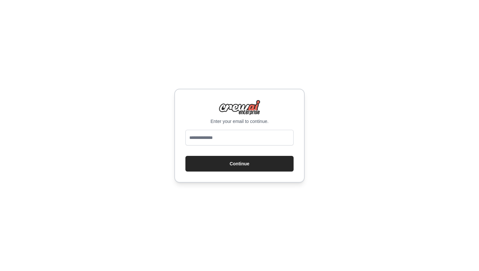
click at [209, 135] on input "email" at bounding box center [239, 138] width 108 height 16
type input "**********"
click at [235, 162] on button "Continue" at bounding box center [239, 164] width 108 height 16
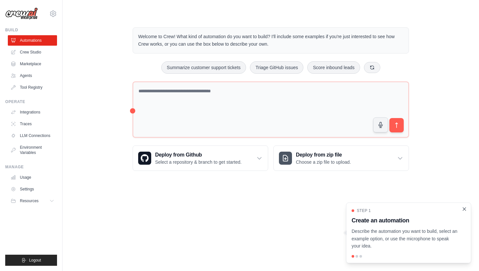
click at [466, 211] on icon "Close walkthrough" at bounding box center [464, 209] width 6 height 6
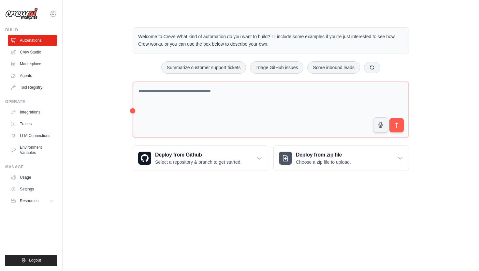
click at [54, 14] on icon at bounding box center [53, 14] width 2 height 2
click at [33, 18] on img at bounding box center [21, 13] width 33 height 12
click at [35, 66] on link "Marketplace" at bounding box center [32, 64] width 49 height 10
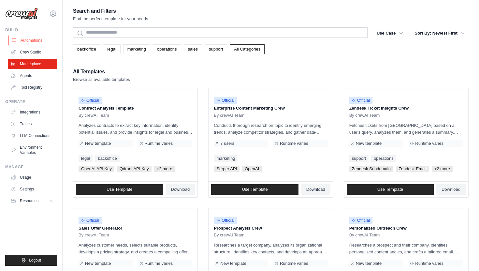
click at [37, 40] on link "Automations" at bounding box center [32, 40] width 49 height 10
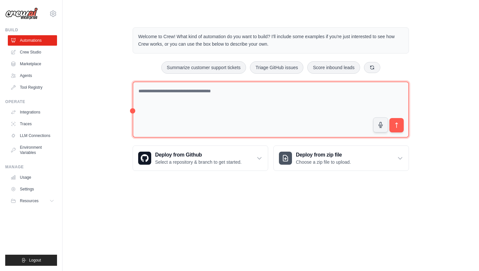
click at [158, 88] on textarea at bounding box center [271, 109] width 276 height 56
click at [151, 91] on textarea at bounding box center [271, 109] width 276 height 56
click at [235, 90] on textarea at bounding box center [271, 109] width 276 height 56
type textarea "**********"
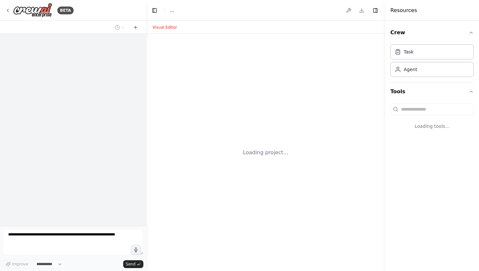
select select "****"
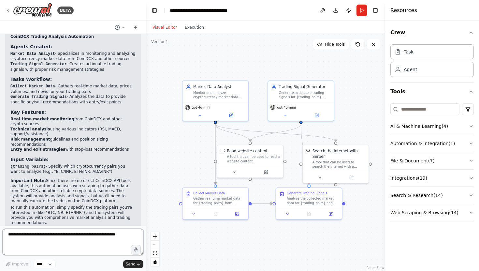
scroll to position [415, 0]
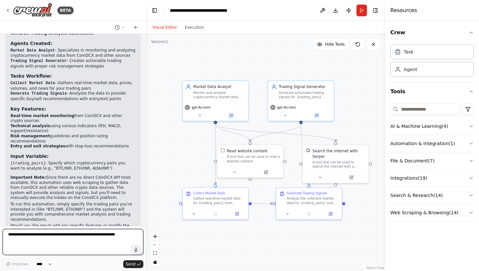
click at [53, 231] on textarea at bounding box center [73, 242] width 141 height 26
type textarea "*********"
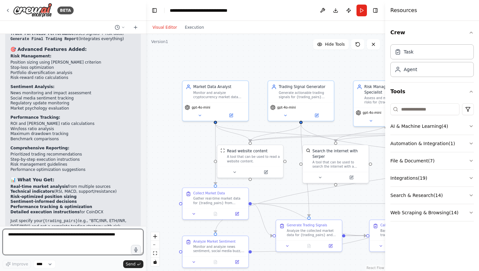
scroll to position [1098, 0]
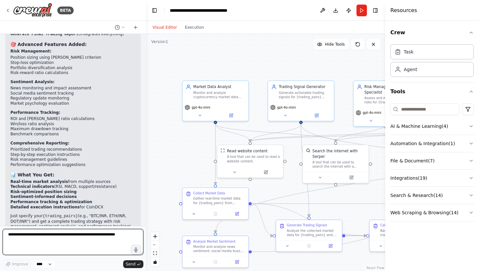
click at [36, 244] on textarea at bounding box center [73, 242] width 141 height 26
click at [39, 247] on textarea at bounding box center [73, 242] width 141 height 26
paste textarea "**********"
type textarea "**********"
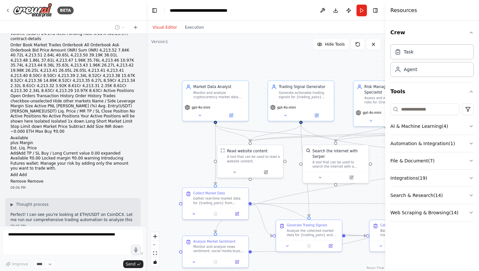
scroll to position [1344, 0]
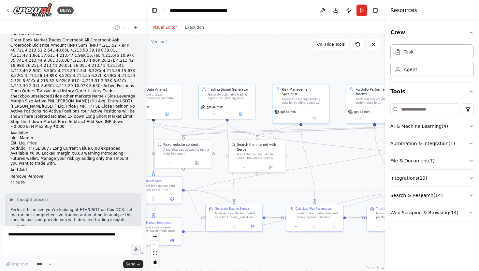
drag, startPoint x: 179, startPoint y: 155, endPoint x: 115, endPoint y: 141, distance: 65.3
click at [115, 140] on div "BETA i want you to do trading in coindcx for me 09:01 PM ▶ Thought process I'll…" at bounding box center [239, 135] width 479 height 271
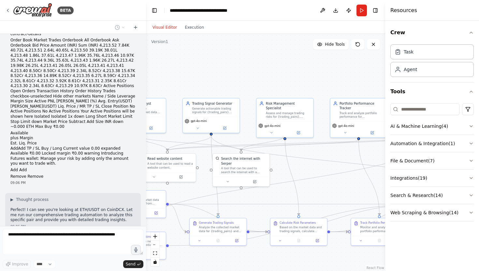
drag, startPoint x: 334, startPoint y: 166, endPoint x: 318, endPoint y: 181, distance: 21.9
click at [318, 181] on div ".deletable-edge-delete-btn { width: 20px; height: 20px; border: 0px solid #ffff…" at bounding box center [265, 152] width 239 height 237
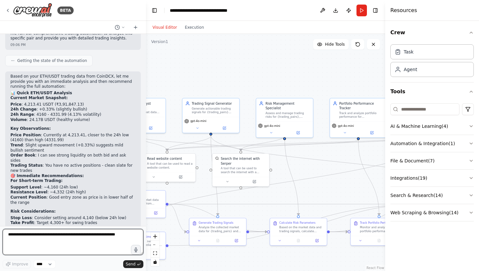
scroll to position [1578, 0]
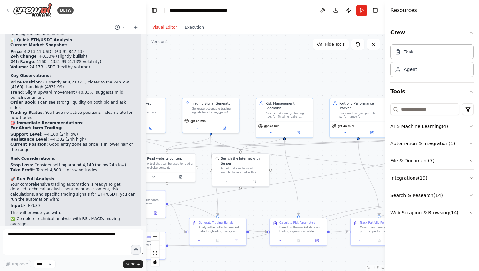
drag, startPoint x: 10, startPoint y: 204, endPoint x: 94, endPoint y: 204, distance: 84.0
click at [94, 204] on div "Based on your ETH/USDT trading data from CoinDCX, let me provide you with an im…" at bounding box center [72, 147] width 135 height 256
copy p "Would you like me to run the full analysis now"
click at [79, 235] on textarea at bounding box center [73, 242] width 141 height 26
paste textarea "**********"
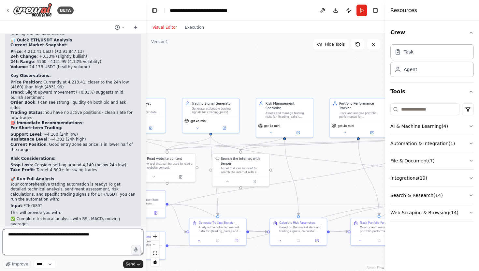
type textarea "**********"
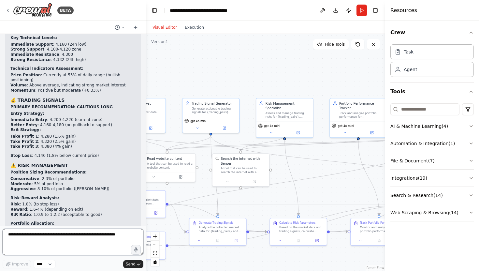
scroll to position [2317, 0]
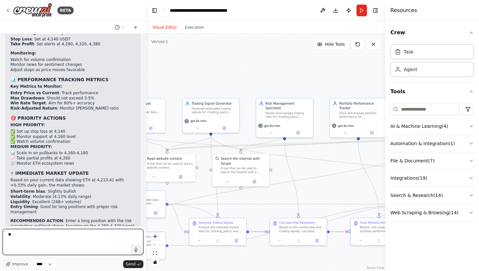
type textarea "***"
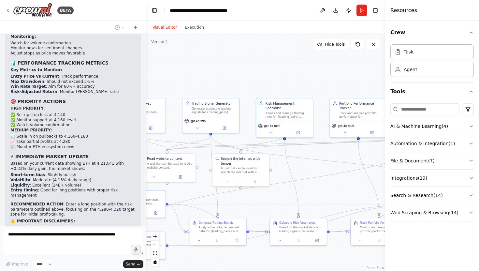
scroll to position [2355, 0]
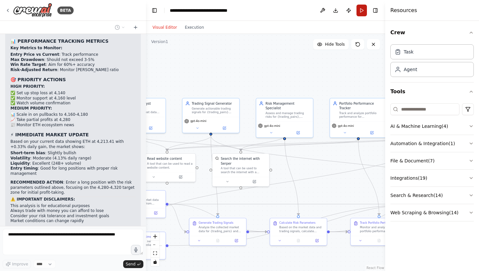
click at [361, 10] on button "Run" at bounding box center [361, 11] width 10 height 12
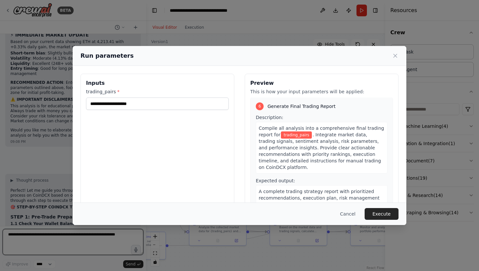
scroll to position [613, 0]
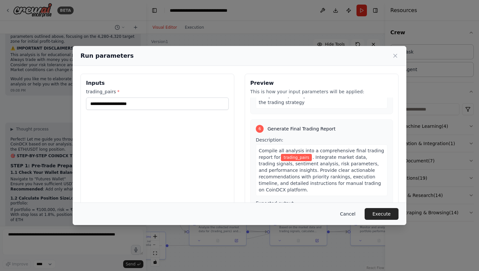
click at [345, 211] on button "Cancel" at bounding box center [348, 214] width 26 height 12
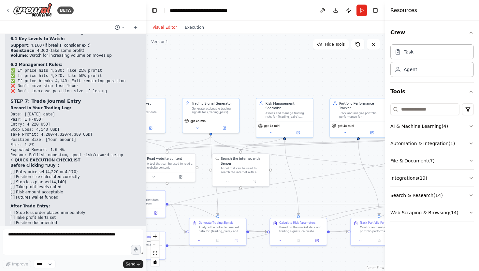
scroll to position [2996, 0]
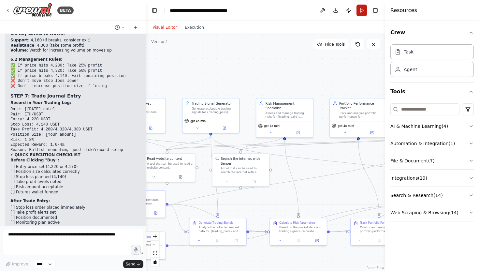
click at [361, 12] on button "Run" at bounding box center [361, 11] width 10 height 12
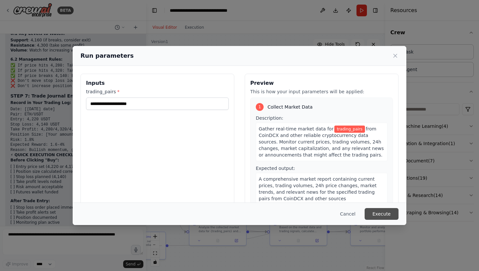
click at [379, 211] on button "Execute" at bounding box center [381, 214] width 34 height 12
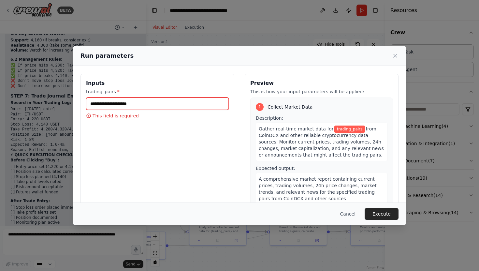
click at [153, 103] on input "trading_pairs *" at bounding box center [157, 103] width 143 height 12
click at [130, 104] on input "trading_pairs *" at bounding box center [157, 103] width 143 height 12
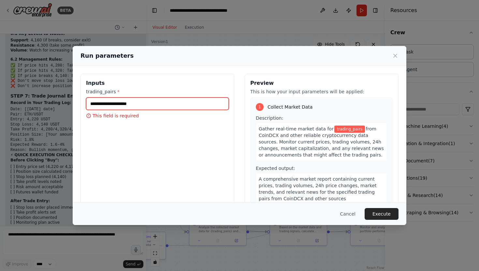
click at [116, 103] on input "trading_pairs *" at bounding box center [157, 103] width 143 height 12
paste input "**********"
type input "**********"
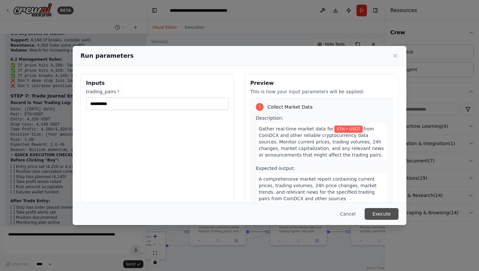
click at [383, 215] on button "Execute" at bounding box center [381, 214] width 34 height 12
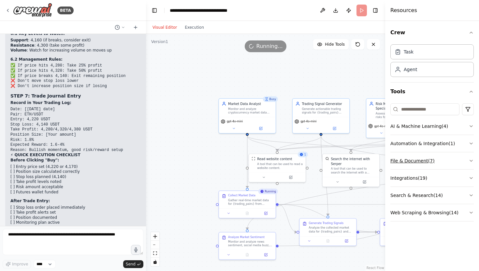
drag, startPoint x: 307, startPoint y: 168, endPoint x: 417, endPoint y: 168, distance: 110.1
click at [417, 168] on div "BETA i want you to do trading in coindcx for me 09:01 PM ▶ Thought process I'll…" at bounding box center [239, 135] width 479 height 271
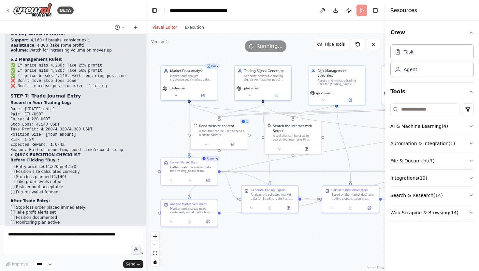
drag, startPoint x: 237, startPoint y: 165, endPoint x: 179, endPoint y: 132, distance: 66.6
click at [179, 132] on div ".deletable-edge-delete-btn { width: 20px; height: 20px; border: 0px solid #ffff…" at bounding box center [265, 152] width 239 height 237
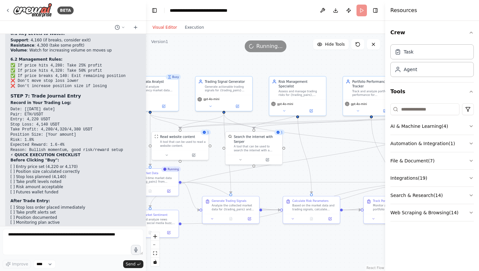
drag, startPoint x: 294, startPoint y: 161, endPoint x: 255, endPoint y: 172, distance: 40.5
click at [255, 172] on div ".deletable-edge-delete-btn { width: 20px; height: 20px; border: 0px solid #ffff…" at bounding box center [265, 152] width 239 height 237
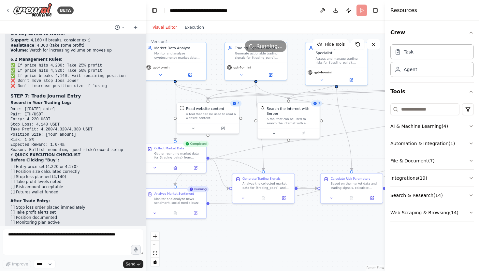
drag, startPoint x: 330, startPoint y: 168, endPoint x: 367, endPoint y: 144, distance: 44.6
click at [367, 144] on div ".deletable-edge-delete-btn { width: 20px; height: 20px; border: 0px solid #ffff…" at bounding box center [265, 152] width 239 height 237
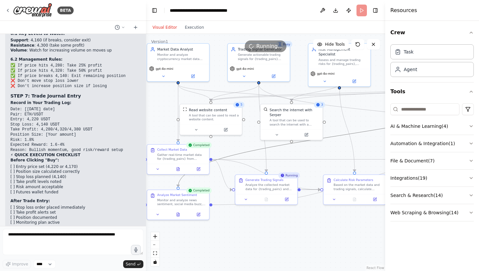
drag, startPoint x: 252, startPoint y: 150, endPoint x: 259, endPoint y: 134, distance: 17.4
click at [259, 134] on div ".deletable-edge-delete-btn { width: 20px; height: 20px; border: 0px solid #ffff…" at bounding box center [265, 152] width 239 height 237
click at [245, 164] on icon "Edge from a7335824-734c-4919-a767-705a4e434645 to f4d5d88f-8a3a-4dce-822f-92ea9…" at bounding box center [266, 174] width 108 height 30
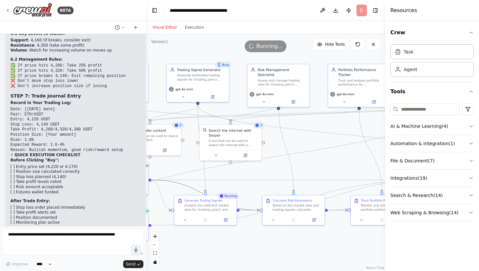
drag, startPoint x: 289, startPoint y: 154, endPoint x: 228, endPoint y: 174, distance: 64.3
click at [228, 174] on div ".deletable-edge-delete-btn { width: 20px; height: 20px; border: 0px solid #ffff…" at bounding box center [265, 152] width 239 height 237
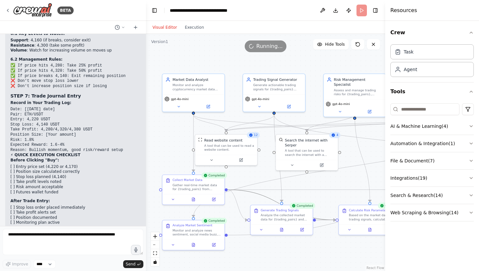
drag, startPoint x: 306, startPoint y: 145, endPoint x: 383, endPoint y: 155, distance: 77.1
click at [383, 155] on div "BETA i want you to do trading in coindcx for me 09:01 PM ▶ Thought process I'll…" at bounding box center [239, 135] width 479 height 271
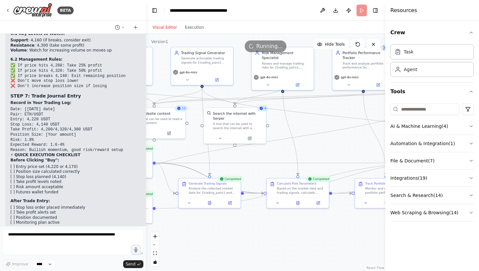
drag, startPoint x: 355, startPoint y: 145, endPoint x: 283, endPoint y: 119, distance: 77.0
click at [283, 119] on div ".deletable-edge-delete-btn { width: 20px; height: 20px; border: 0px solid #ffff…" at bounding box center [265, 152] width 239 height 237
click at [261, 109] on icon at bounding box center [261, 107] width 3 height 3
drag, startPoint x: 304, startPoint y: 131, endPoint x: 301, endPoint y: 141, distance: 10.8
click at [301, 141] on div ".deletable-edge-delete-btn { width: 20px; height: 20px; border: 0px solid #ffff…" at bounding box center [265, 152] width 239 height 237
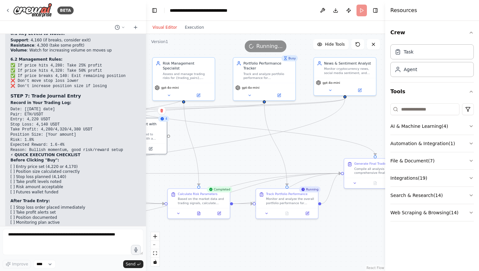
drag, startPoint x: 298, startPoint y: 136, endPoint x: 202, endPoint y: 136, distance: 96.1
click at [202, 136] on div ".deletable-edge-delete-btn { width: 20px; height: 20px; border: 0px solid #ffff…" at bounding box center [265, 152] width 239 height 237
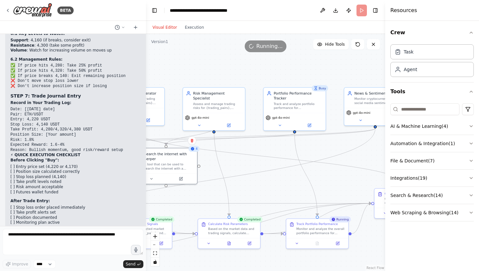
drag, startPoint x: 311, startPoint y: 146, endPoint x: 345, endPoint y: 176, distance: 46.1
click at [345, 176] on div ".deletable-edge-delete-btn { width: 20px; height: 20px; border: 0px solid #ffff…" at bounding box center [265, 152] width 239 height 237
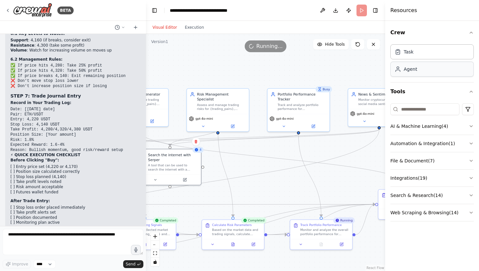
click at [418, 73] on div "Agent" at bounding box center [431, 69] width 83 height 15
click at [411, 51] on div "Task" at bounding box center [408, 51] width 10 height 7
click at [414, 72] on div "Agent" at bounding box center [409, 69] width 13 height 7
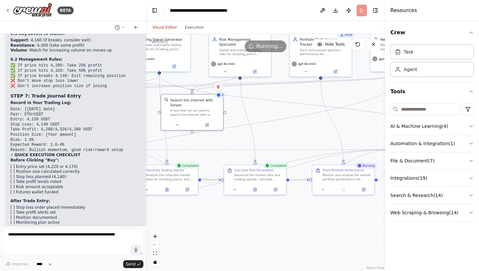
drag, startPoint x: 280, startPoint y: 162, endPoint x: 303, endPoint y: 107, distance: 58.7
click at [303, 107] on div ".deletable-edge-delete-btn { width: 20px; height: 20px; border: 0px solid #ffff…" at bounding box center [265, 152] width 239 height 237
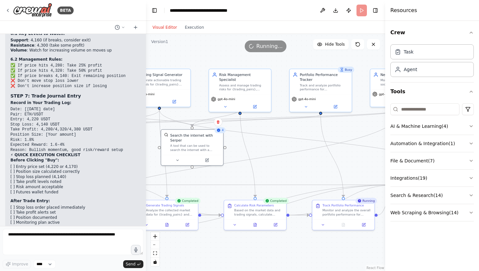
drag, startPoint x: 295, startPoint y: 107, endPoint x: 295, endPoint y: 145, distance: 37.4
click at [295, 145] on div ".deletable-edge-delete-btn { width: 20px; height: 20px; border: 0px solid #ffff…" at bounding box center [265, 152] width 239 height 237
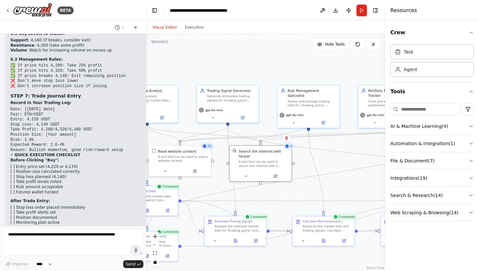
drag, startPoint x: 316, startPoint y: 129, endPoint x: 384, endPoint y: 142, distance: 69.6
click at [384, 142] on div "BETA i want you to do trading in coindcx for me 09:01 PM ▶ Thought process I'll…" at bounding box center [239, 135] width 479 height 271
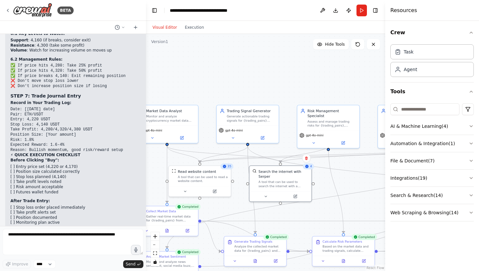
drag, startPoint x: 218, startPoint y: 182, endPoint x: 235, endPoint y: 203, distance: 27.0
click at [235, 203] on div ".deletable-edge-delete-btn { width: 20px; height: 20px; border: 0px solid #ffff…" at bounding box center [265, 152] width 239 height 237
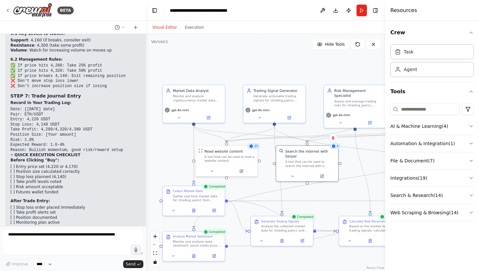
drag, startPoint x: 273, startPoint y: 226, endPoint x: 302, endPoint y: 206, distance: 35.5
click at [302, 206] on div ".deletable-edge-delete-btn { width: 20px; height: 20px; border: 0px solid #ffff…" at bounding box center [265, 152] width 239 height 237
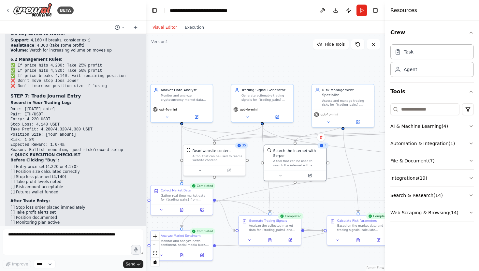
drag, startPoint x: 257, startPoint y: 209, endPoint x: 234, endPoint y: 208, distance: 23.5
click at [234, 208] on div ".deletable-edge-delete-btn { width: 20px; height: 20px; border: 0px solid #ffff…" at bounding box center [265, 152] width 239 height 237
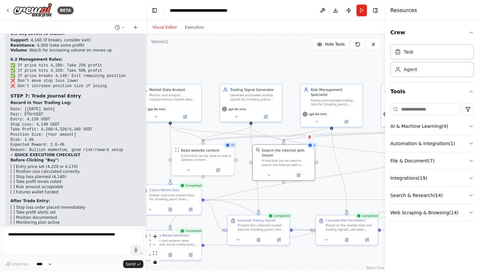
click at [231, 146] on span "35" at bounding box center [233, 145] width 4 height 4
click at [247, 200] on icon "Edge from a7335824-734c-4919-a767-705a4e434645 to 456a4467-c73a-45af-9312-a6058…" at bounding box center [346, 200] width 284 height 0
click at [247, 193] on div ".deletable-edge-delete-btn { width: 20px; height: 20px; border: 0px solid #ffff…" at bounding box center [265, 152] width 239 height 237
click at [309, 99] on div "Risk Management Specialist Assess and manage trading risks for {trading_pairs},…" at bounding box center [331, 95] width 56 height 19
click at [353, 162] on div ".deletable-edge-delete-btn { width: 20px; height: 20px; border: 0px solid #ffff…" at bounding box center [265, 152] width 239 height 237
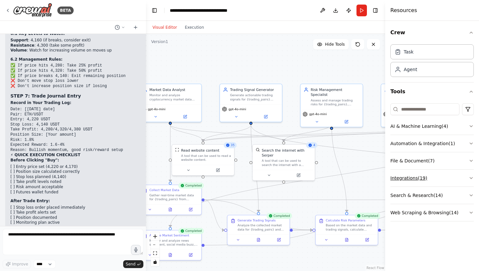
click at [441, 172] on button "Integrations ( 19 )" at bounding box center [431, 177] width 83 height 17
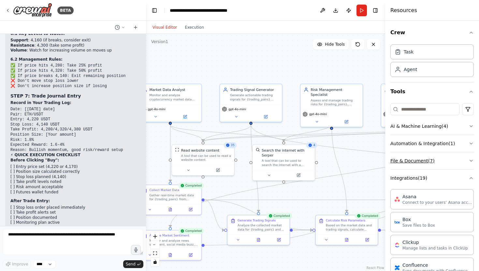
click at [441, 155] on button "File & Document ( 7 )" at bounding box center [431, 160] width 83 height 17
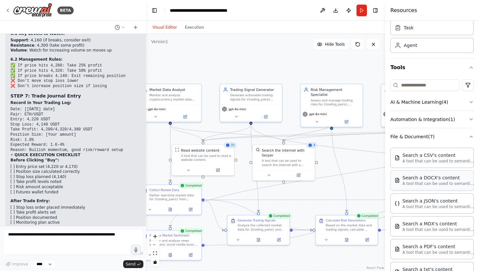
scroll to position [0, 0]
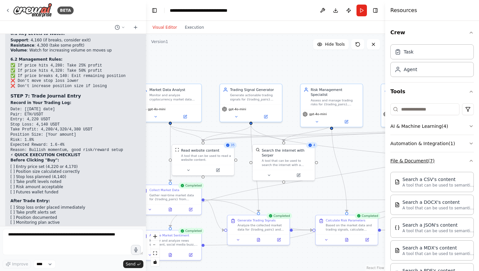
click at [460, 163] on button "File & Document ( 7 )" at bounding box center [431, 160] width 83 height 17
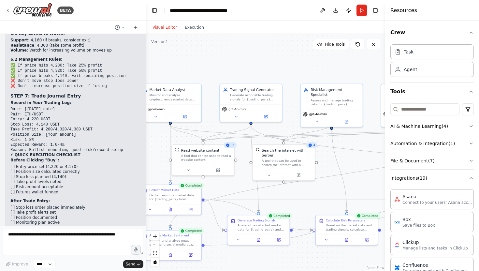
click at [462, 176] on button "Integrations ( 19 )" at bounding box center [431, 177] width 83 height 17
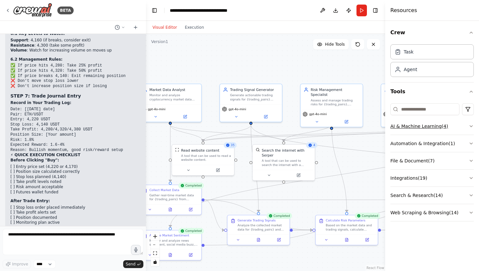
click at [449, 125] on button "AI & Machine Learning ( 4 )" at bounding box center [431, 126] width 83 height 17
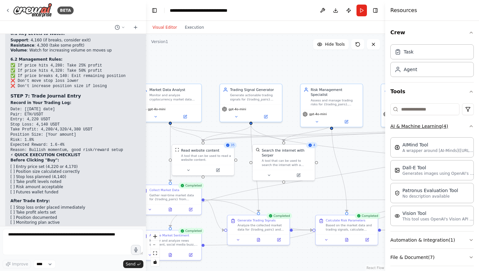
click at [464, 131] on button "AI & Machine Learning ( 4 )" at bounding box center [431, 126] width 83 height 17
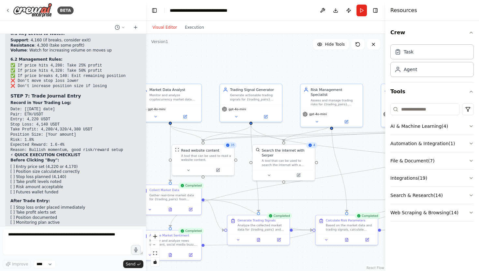
click at [364, 184] on div ".deletable-edge-delete-btn { width: 20px; height: 20px; border: 0px solid #ffff…" at bounding box center [265, 152] width 239 height 237
click at [362, 9] on button "Run" at bounding box center [361, 11] width 10 height 12
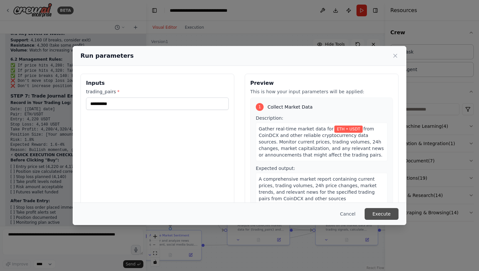
click at [375, 211] on button "Execute" at bounding box center [381, 214] width 34 height 12
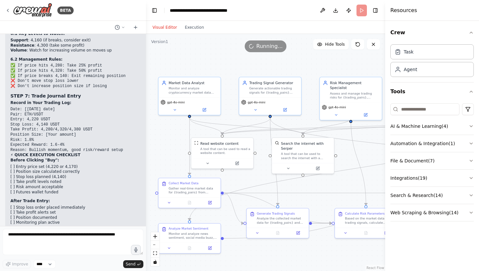
drag, startPoint x: 301, startPoint y: 211, endPoint x: 319, endPoint y: 204, distance: 20.1
click at [320, 204] on div ".deletable-edge-delete-btn { width: 20px; height: 20px; border: 0px solid #ffff…" at bounding box center [265, 152] width 239 height 237
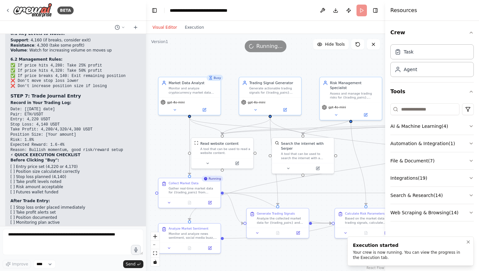
click at [376, 252] on div "Your crew is now running. You can view the progress in the Execution tab." at bounding box center [409, 254] width 113 height 10
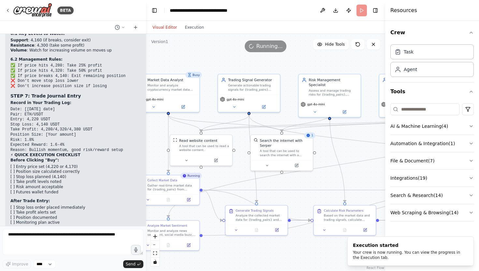
drag, startPoint x: 326, startPoint y: 184, endPoint x: 304, endPoint y: 182, distance: 22.3
click at [304, 182] on div ".deletable-edge-delete-btn { width: 20px; height: 20px; border: 0px solid #ffff…" at bounding box center [265, 152] width 239 height 237
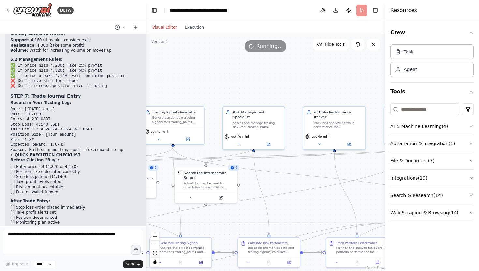
drag, startPoint x: 209, startPoint y: 109, endPoint x: 133, endPoint y: 140, distance: 82.4
click at [133, 140] on div "BETA i want you to do trading in coindcx for me 09:01 PM ▶ Thought process I'll…" at bounding box center [239, 135] width 479 height 271
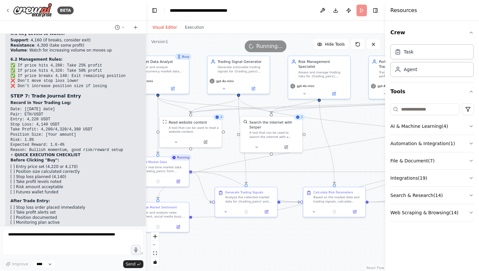
drag, startPoint x: 291, startPoint y: 207, endPoint x: 357, endPoint y: 157, distance: 83.0
click at [357, 157] on div ".deletable-edge-delete-btn { width: 20px; height: 20px; border: 0px solid #ffff…" at bounding box center [265, 152] width 239 height 237
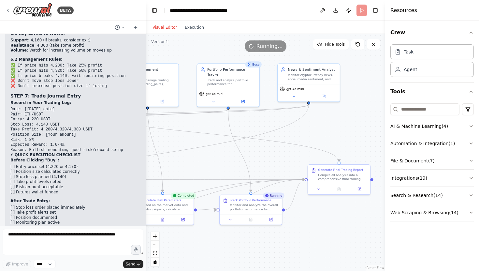
drag, startPoint x: 356, startPoint y: 157, endPoint x: 185, endPoint y: 165, distance: 170.5
click at [185, 165] on div ".deletable-edge-delete-btn { width: 20px; height: 20px; border: 0px solid #ffff…" at bounding box center [265, 152] width 239 height 237
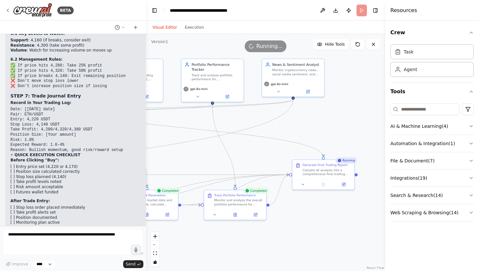
drag, startPoint x: 185, startPoint y: 160, endPoint x: 169, endPoint y: 155, distance: 16.4
click at [169, 155] on div ".deletable-edge-delete-btn { width: 20px; height: 20px; border: 0px solid #ffff…" at bounding box center [265, 152] width 239 height 237
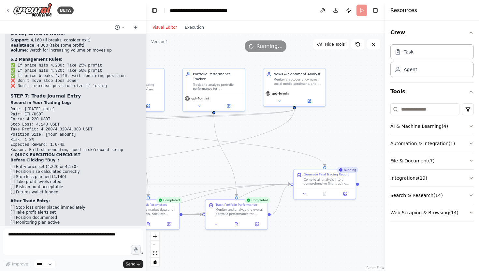
drag, startPoint x: 169, startPoint y: 155, endPoint x: 170, endPoint y: 165, distance: 9.5
click at [170, 165] on div ".deletable-edge-delete-btn { width: 20px; height: 20px; border: 0px solid #ffff…" at bounding box center [265, 152] width 239 height 237
click at [201, 165] on div ".deletable-edge-delete-btn { width: 20px; height: 20px; border: 0px solid #ffff…" at bounding box center [265, 152] width 239 height 237
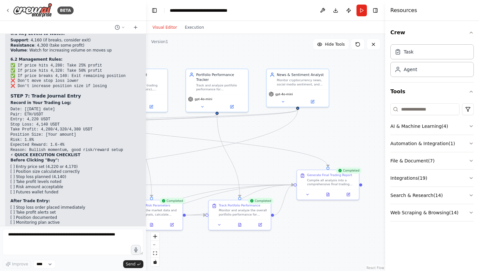
drag, startPoint x: 194, startPoint y: 165, endPoint x: 344, endPoint y: 174, distance: 149.8
click at [344, 174] on div ".deletable-edge-delete-btn { width: 20px; height: 20px; border: 0px solid #ffff…" at bounding box center [265, 152] width 239 height 237
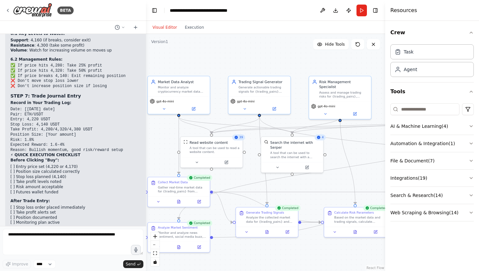
drag, startPoint x: 272, startPoint y: 185, endPoint x: 331, endPoint y: 183, distance: 59.9
click at [331, 183] on div ".deletable-edge-delete-btn { width: 20px; height: 20px; border: 0px solid #ffff…" at bounding box center [265, 152] width 239 height 237
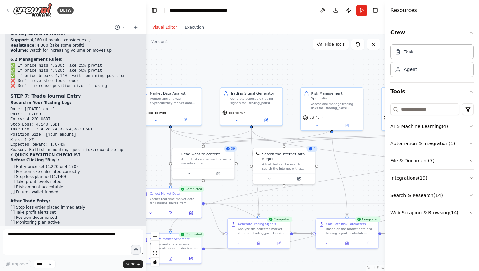
drag, startPoint x: 249, startPoint y: 178, endPoint x: 237, endPoint y: 189, distance: 16.4
click at [237, 189] on div ".deletable-edge-delete-btn { width: 20px; height: 20px; border: 0px solid #ffff…" at bounding box center [265, 152] width 239 height 237
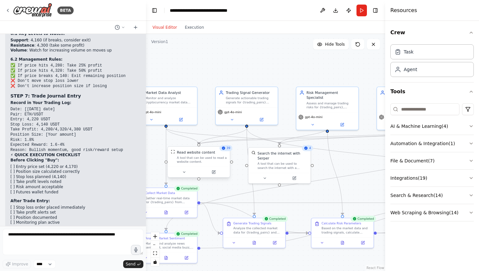
click at [209, 163] on div "A tool that can be used to read a website content." at bounding box center [202, 159] width 50 height 8
drag, startPoint x: 225, startPoint y: 189, endPoint x: 233, endPoint y: 189, distance: 7.5
click at [233, 189] on div ".deletable-edge-delete-btn { width: 20px; height: 20px; border: 0px solid #ffff…" at bounding box center [265, 152] width 239 height 237
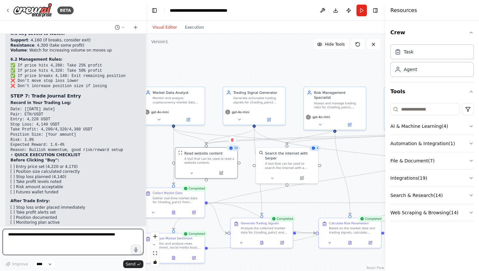
click at [62, 242] on textarea at bounding box center [73, 242] width 141 height 26
type textarea "**********"
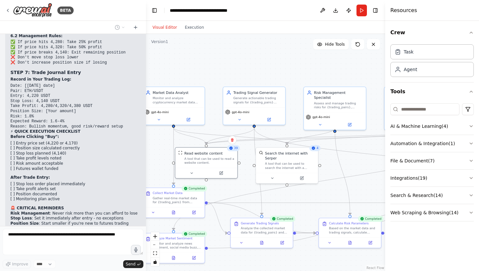
scroll to position [3039, 0]
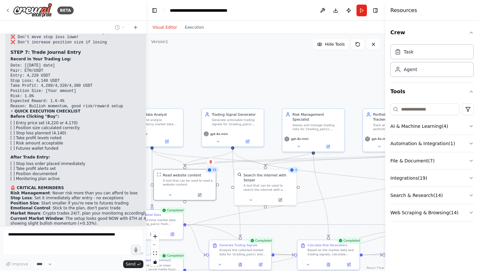
drag, startPoint x: 235, startPoint y: 184, endPoint x: 214, endPoint y: 206, distance: 30.9
click at [214, 206] on div ".deletable-edge-delete-btn { width: 20px; height: 20px; border: 0px solid #ffff…" at bounding box center [265, 152] width 239 height 237
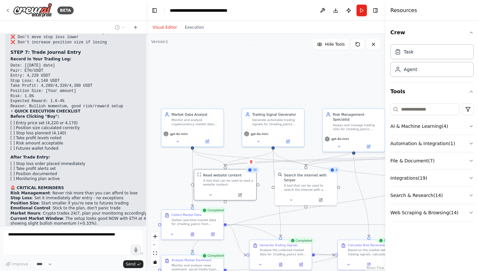
drag, startPoint x: 199, startPoint y: 216, endPoint x: 240, endPoint y: 216, distance: 40.4
click at [240, 216] on div ".deletable-edge-delete-btn { width: 20px; height: 20px; border: 0px solid #ffff…" at bounding box center [265, 152] width 239 height 237
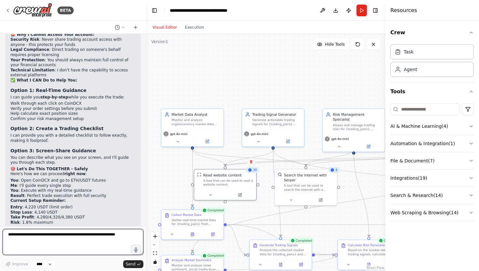
scroll to position [3329, 0]
